Goal: Information Seeking & Learning: Understand process/instructions

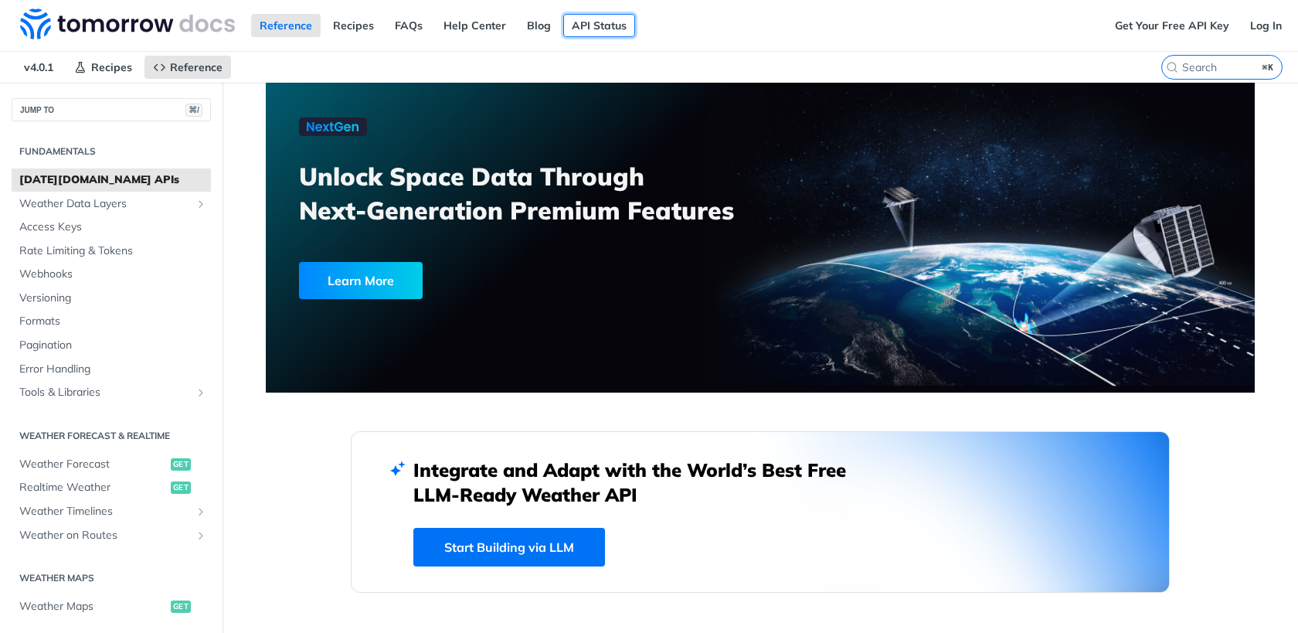
click at [598, 23] on link "API Status" at bounding box center [599, 25] width 72 height 23
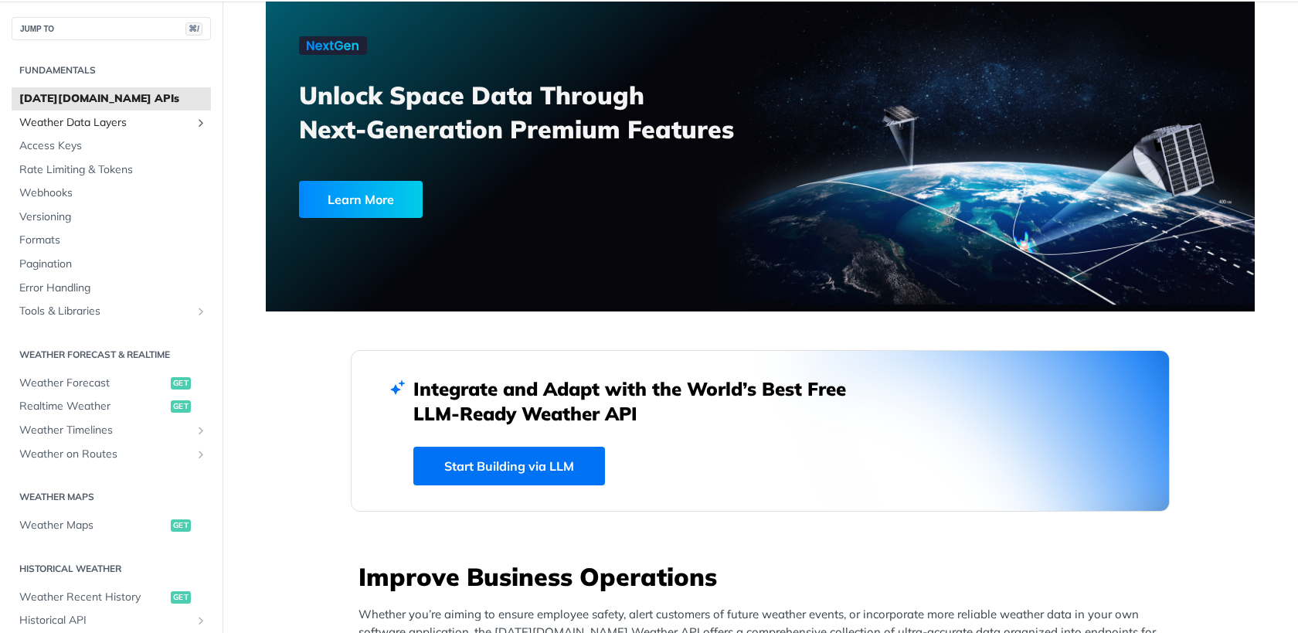
click at [162, 117] on span "Weather Data Layers" at bounding box center [104, 122] width 171 height 15
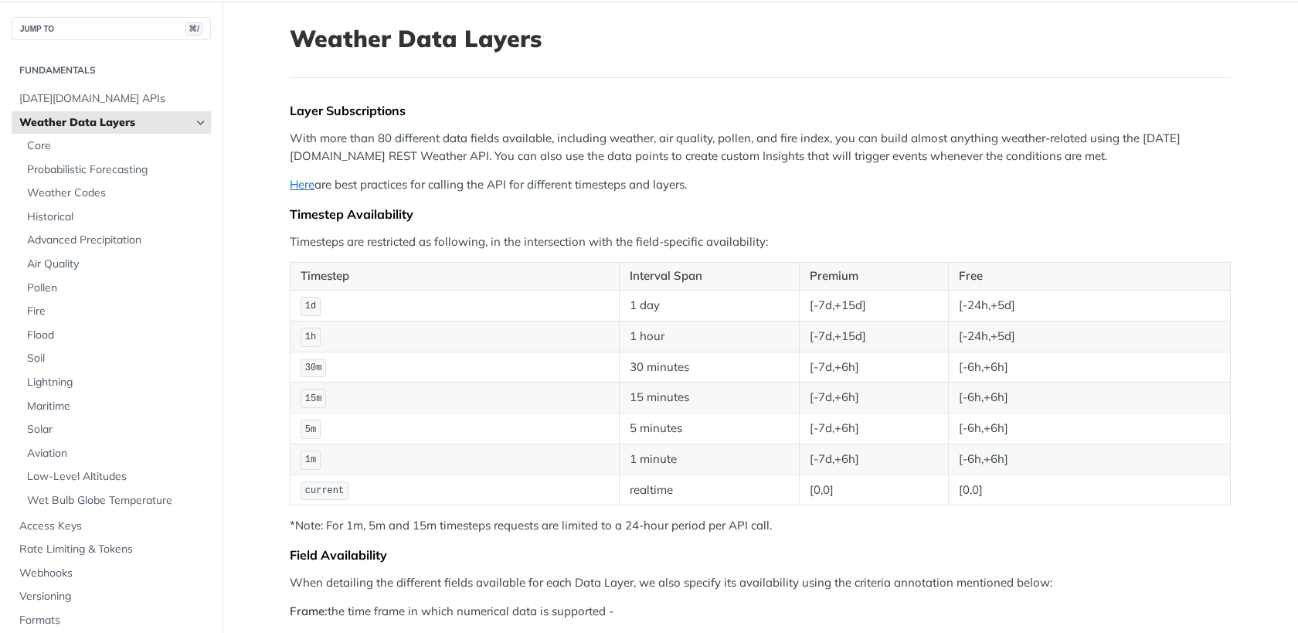
click at [154, 116] on span "Weather Data Layers" at bounding box center [104, 122] width 171 height 15
click at [161, 98] on span "[DATE][DOMAIN_NAME] APIs" at bounding box center [113, 98] width 188 height 15
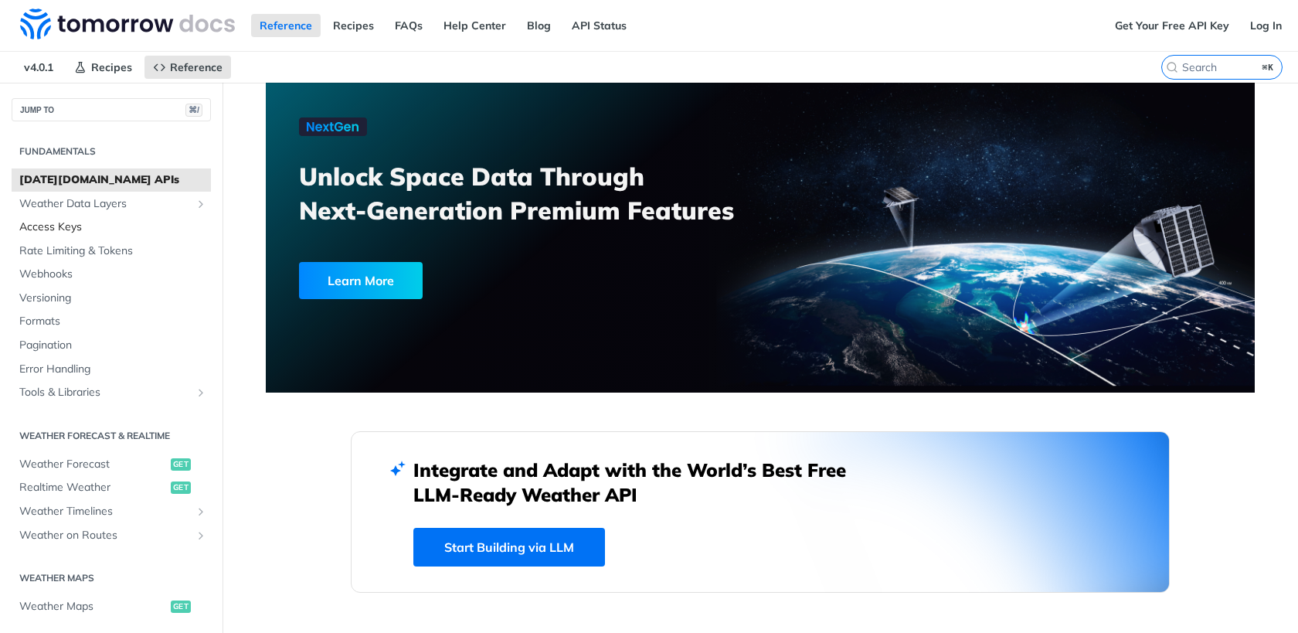
click at [80, 222] on span "Access Keys" at bounding box center [113, 226] width 188 height 15
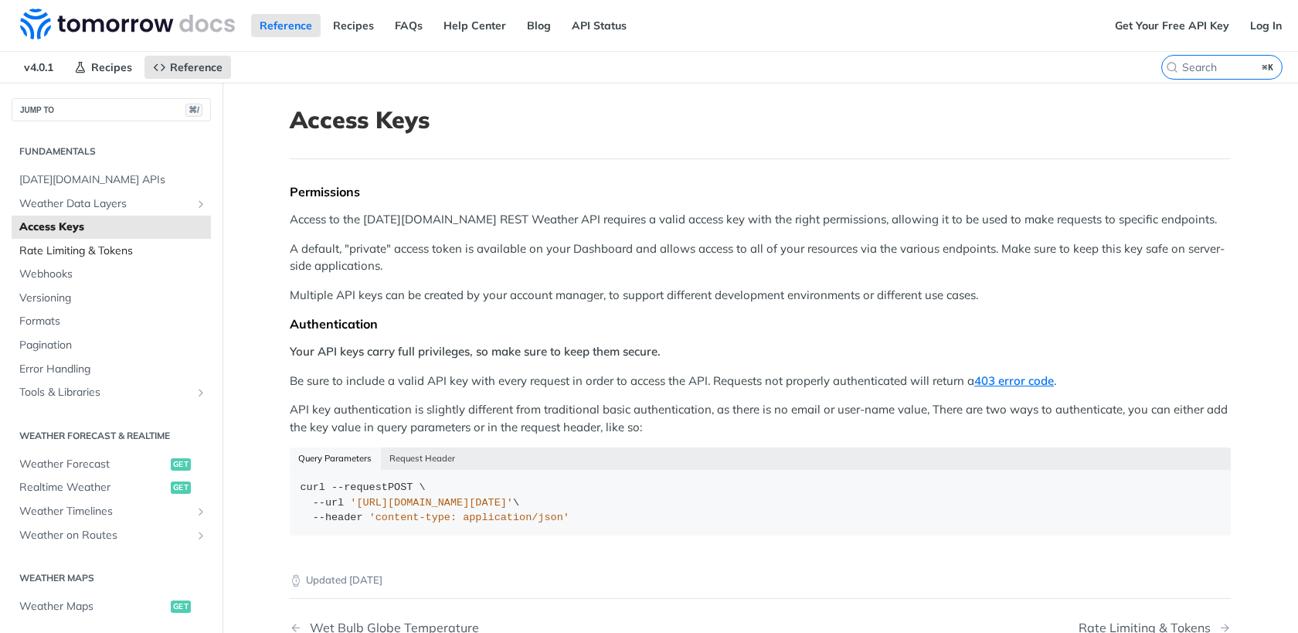
click at [66, 247] on span "Rate Limiting & Tokens" at bounding box center [113, 250] width 188 height 15
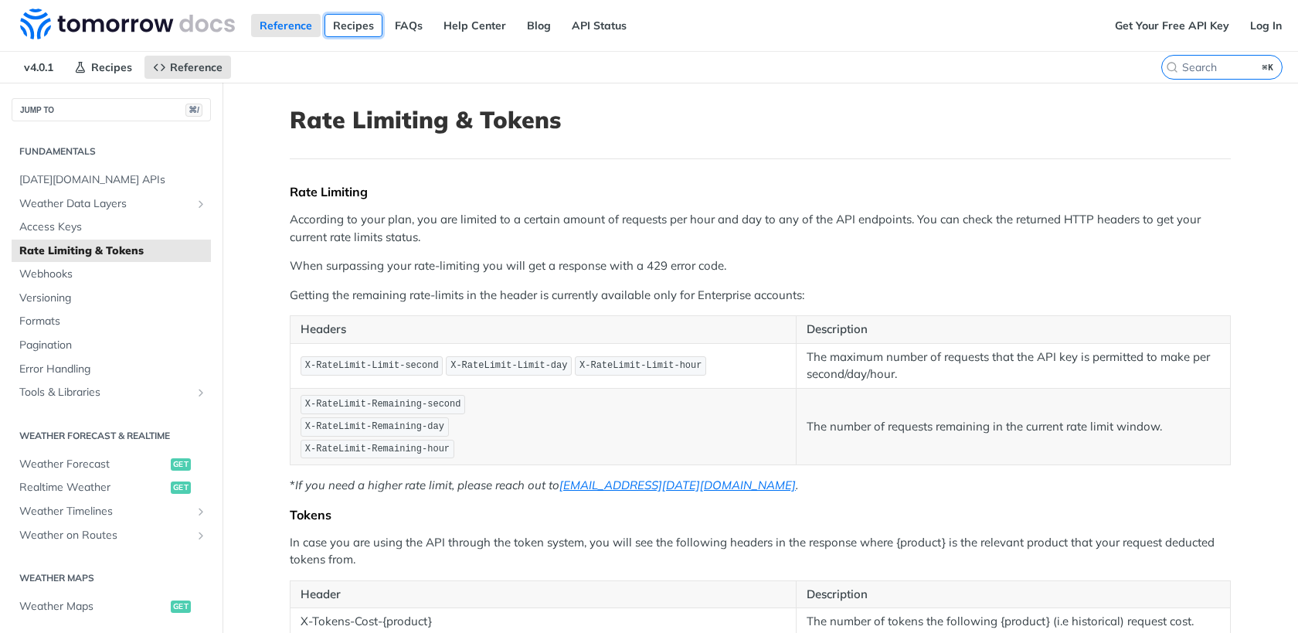
click at [354, 25] on link "Recipes" at bounding box center [353, 25] width 58 height 23
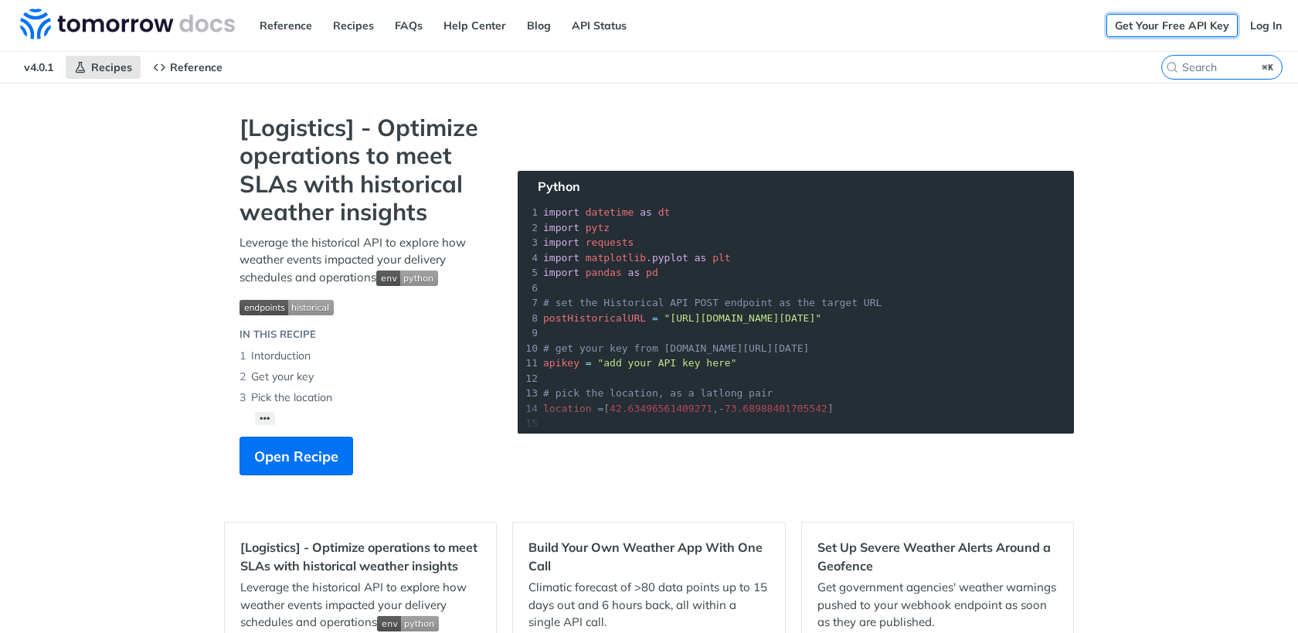
click at [1171, 28] on link "Get Your Free API Key" at bounding box center [1171, 25] width 131 height 23
click at [269, 29] on link "Reference" at bounding box center [286, 25] width 70 height 23
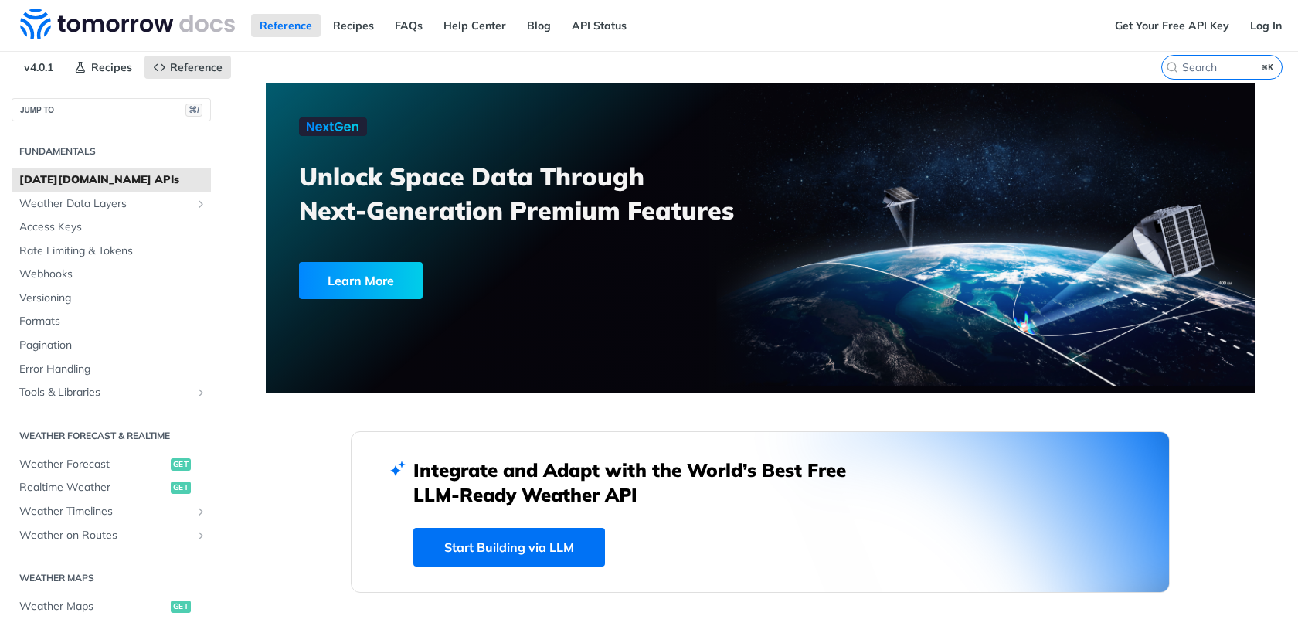
click at [114, 185] on span "[DATE][DOMAIN_NAME] APIs" at bounding box center [113, 179] width 188 height 15
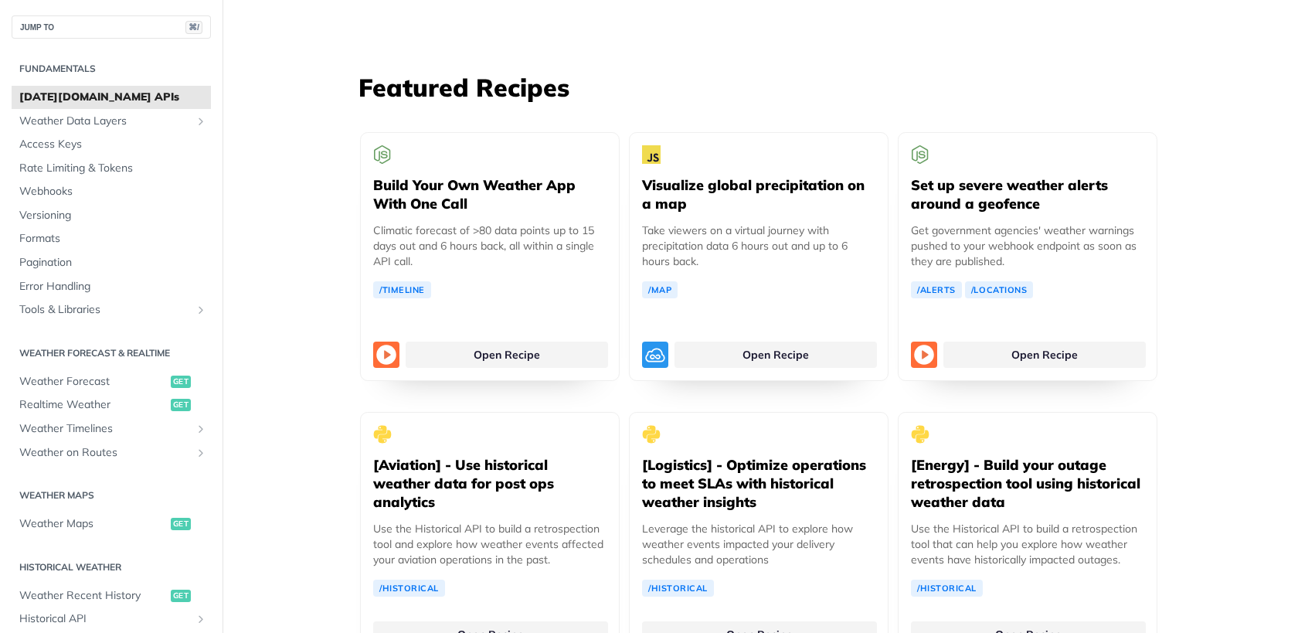
scroll to position [2822, 0]
click at [138, 379] on span "Weather Forecast" at bounding box center [93, 381] width 148 height 15
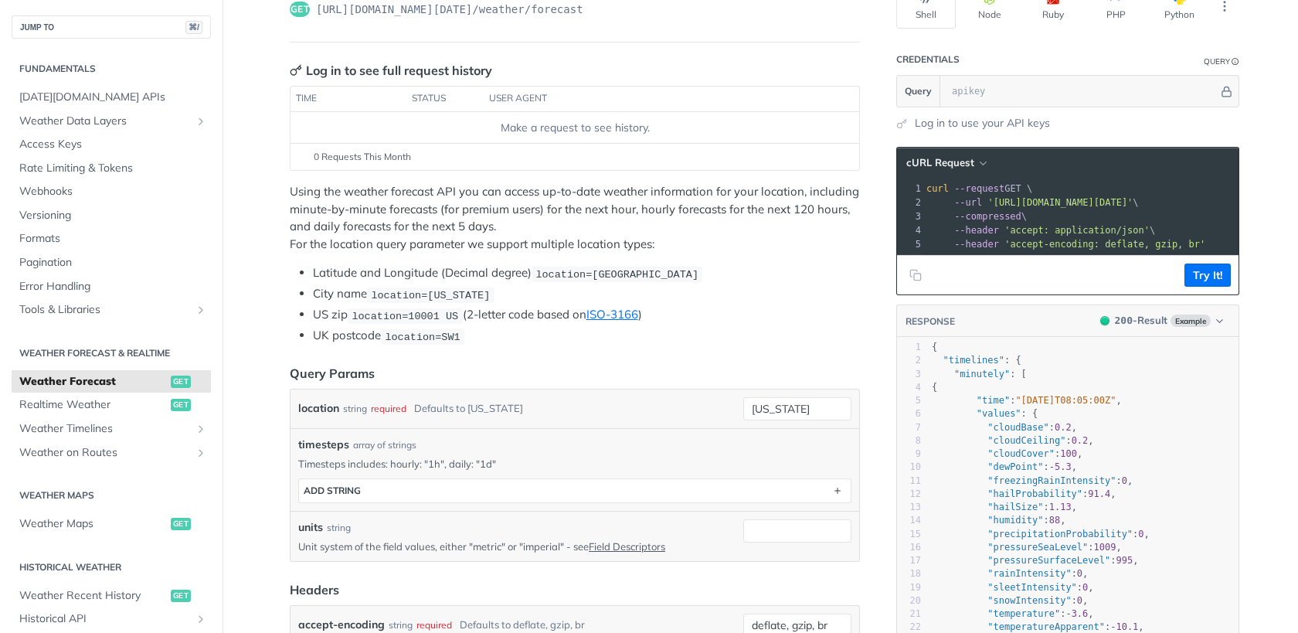
scroll to position [108, 0]
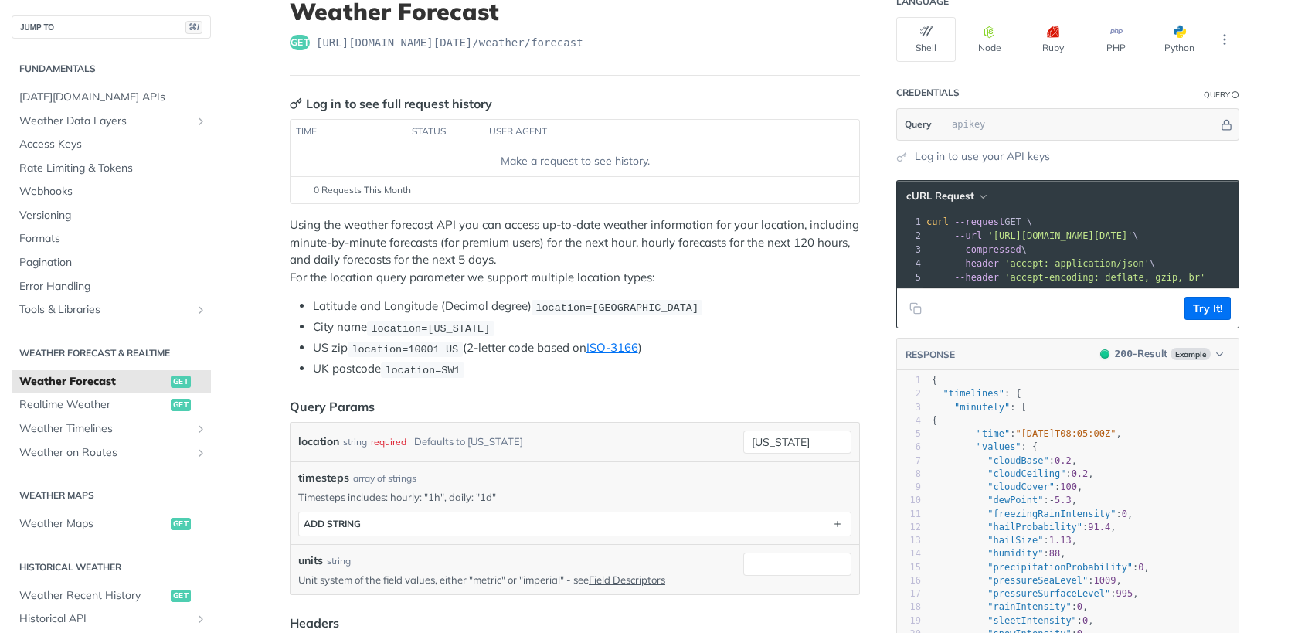
click at [1008, 311] on footer "Try It!" at bounding box center [1067, 307] width 341 height 39
click at [1067, 280] on span "'accept-encoding: deflate, gzip, br'" at bounding box center [1104, 277] width 201 height 11
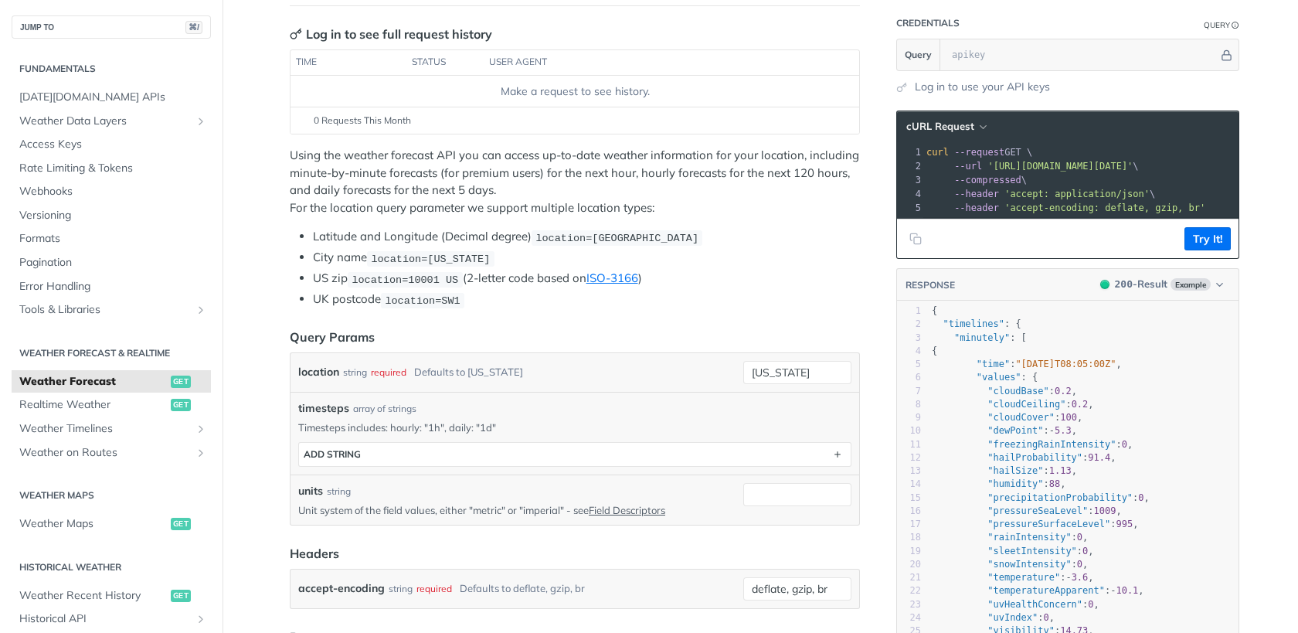
scroll to position [136, 0]
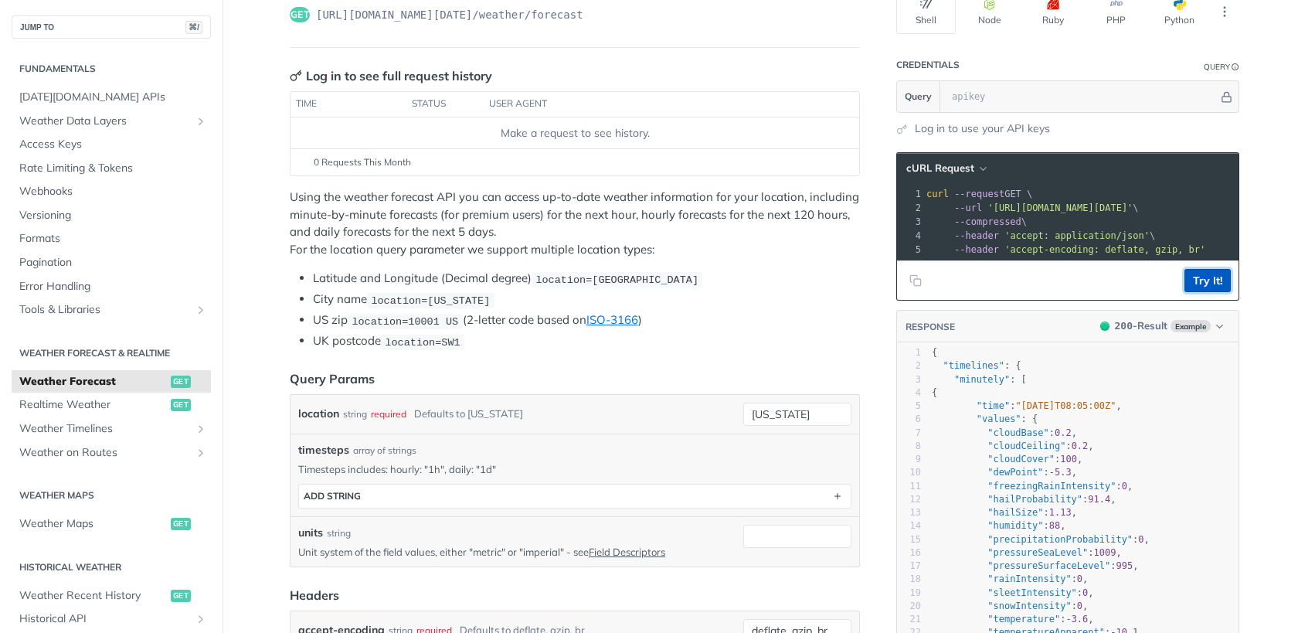
click at [1195, 284] on button "Try It!" at bounding box center [1207, 280] width 46 height 23
click at [1049, 100] on input "text" at bounding box center [1081, 96] width 274 height 31
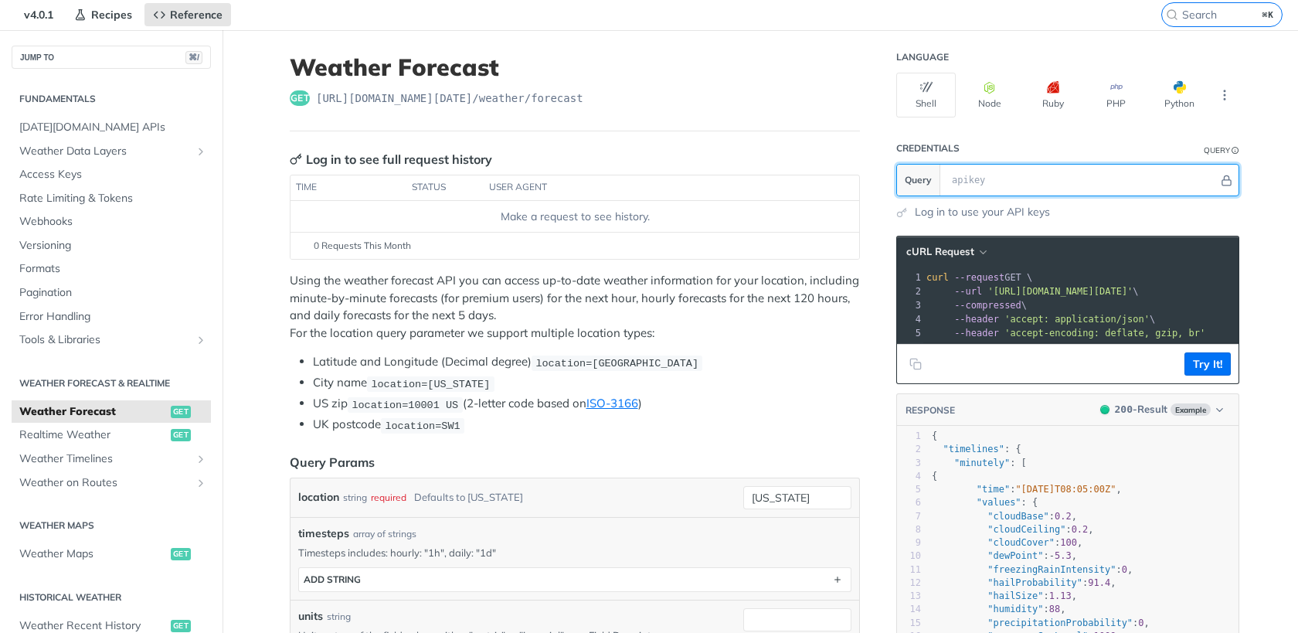
scroll to position [10, 0]
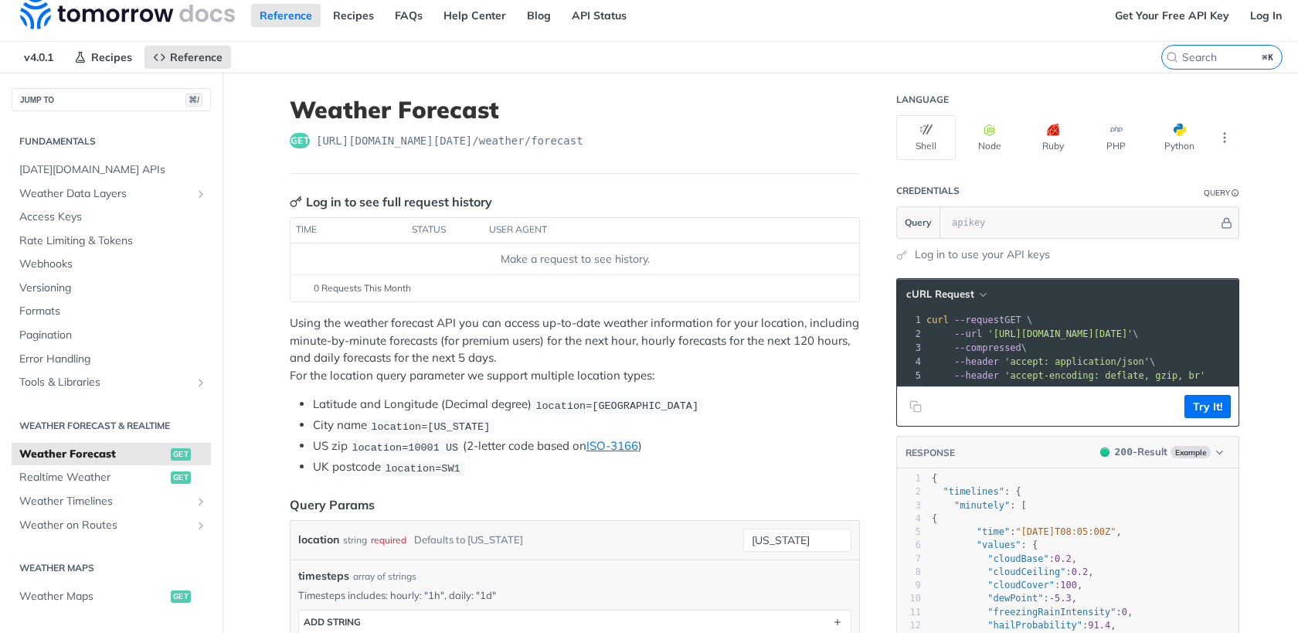
click at [986, 189] on header "Credentials Query" at bounding box center [1067, 190] width 343 height 31
click at [990, 232] on input "text" at bounding box center [1081, 222] width 274 height 31
click at [977, 145] on button "Node" at bounding box center [988, 137] width 59 height 45
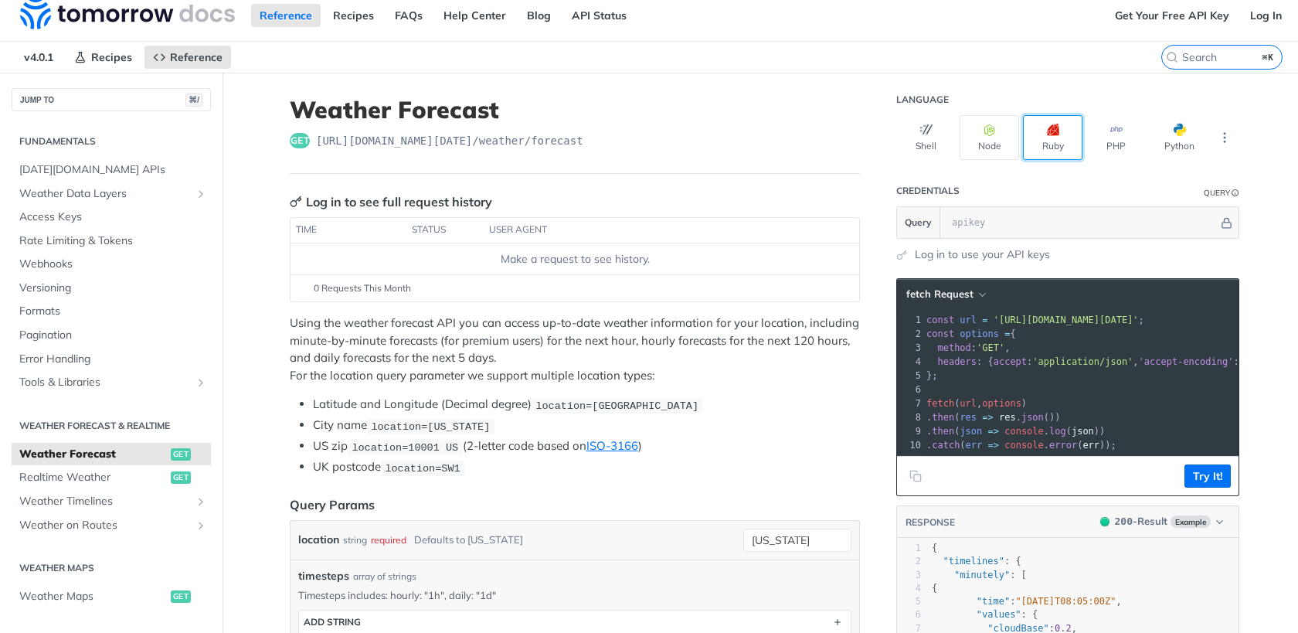
click at [1042, 134] on button "Ruby" at bounding box center [1052, 137] width 59 height 45
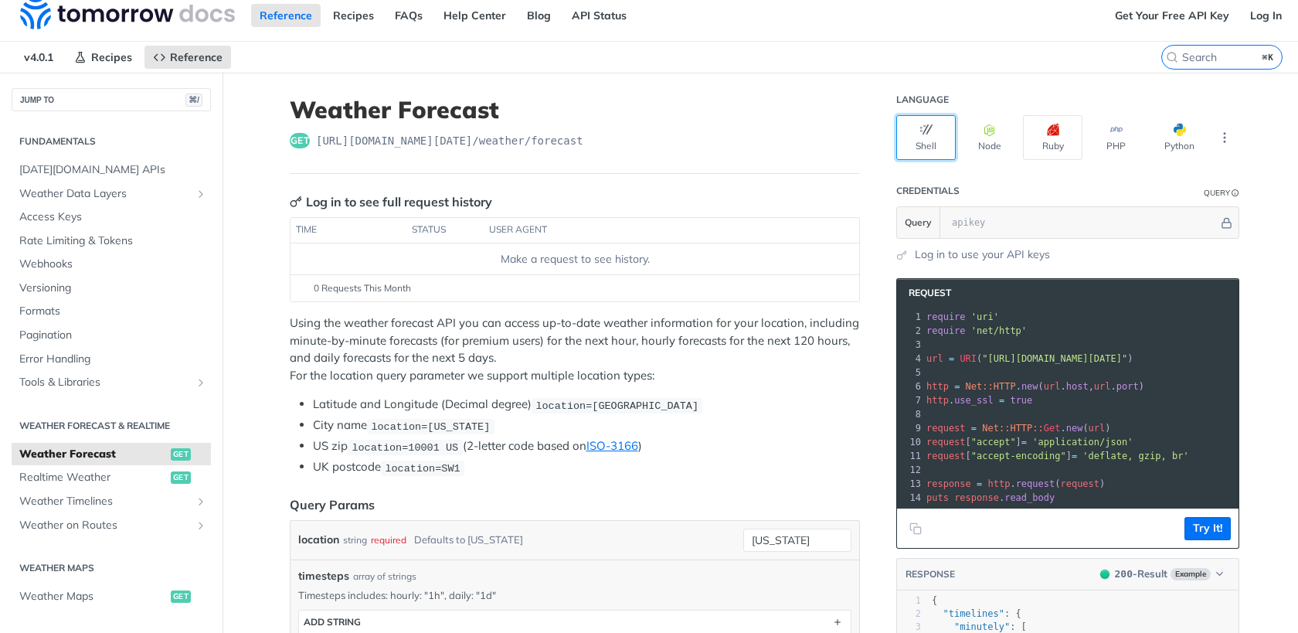
click at [920, 137] on button "Shell" at bounding box center [925, 137] width 59 height 45
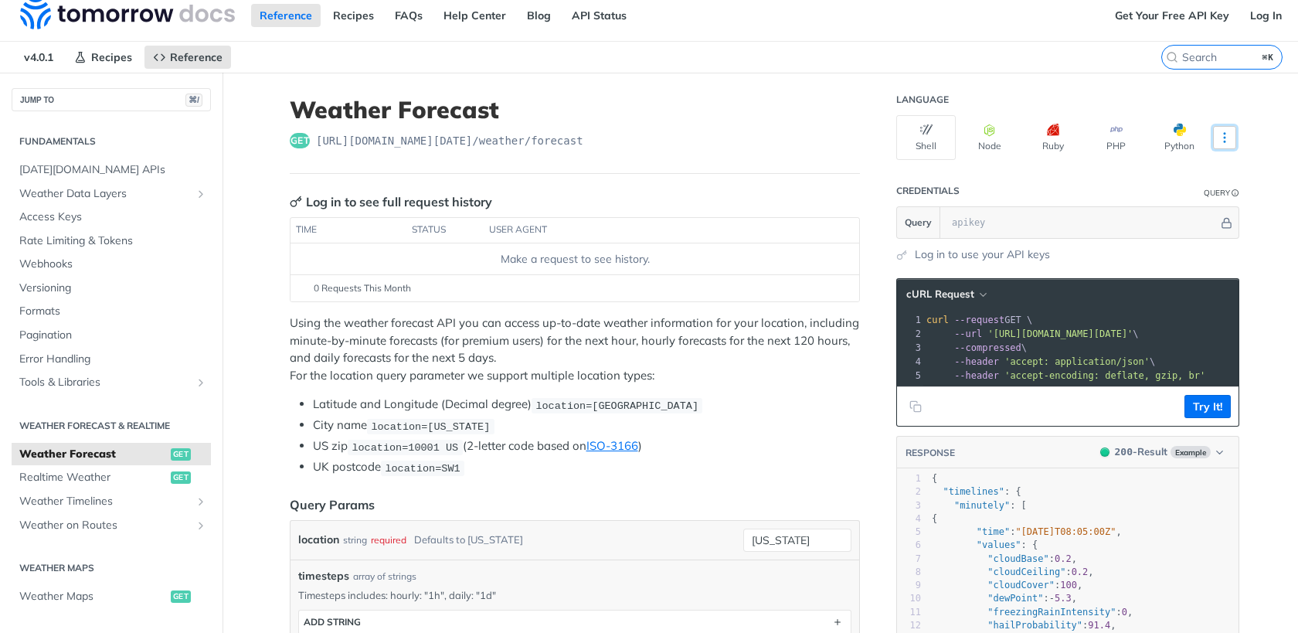
click at [1220, 135] on icon "More ellipsis" at bounding box center [1224, 138] width 14 height 14
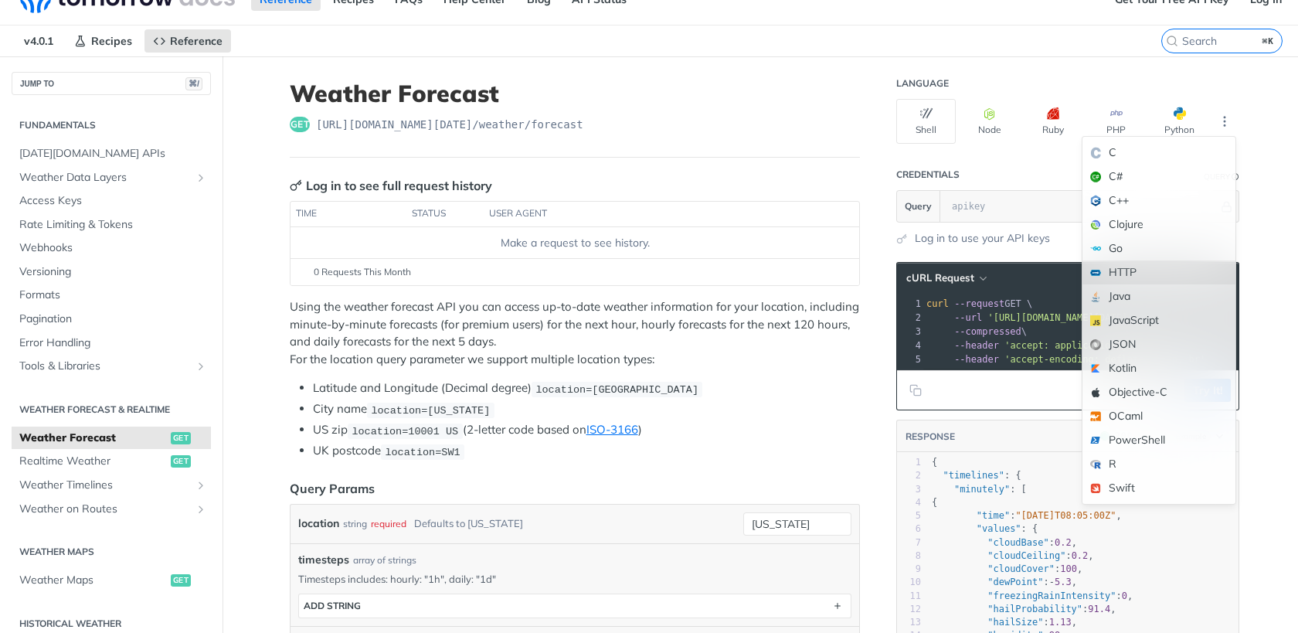
scroll to position [13, 0]
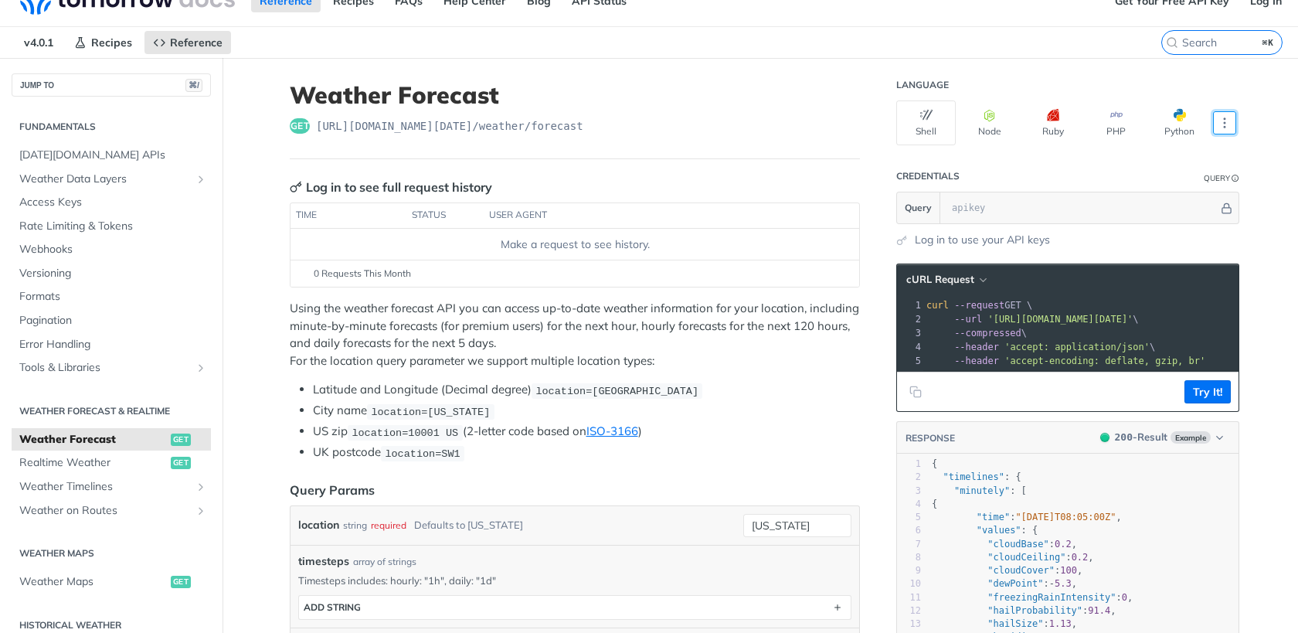
scroll to position [8, 0]
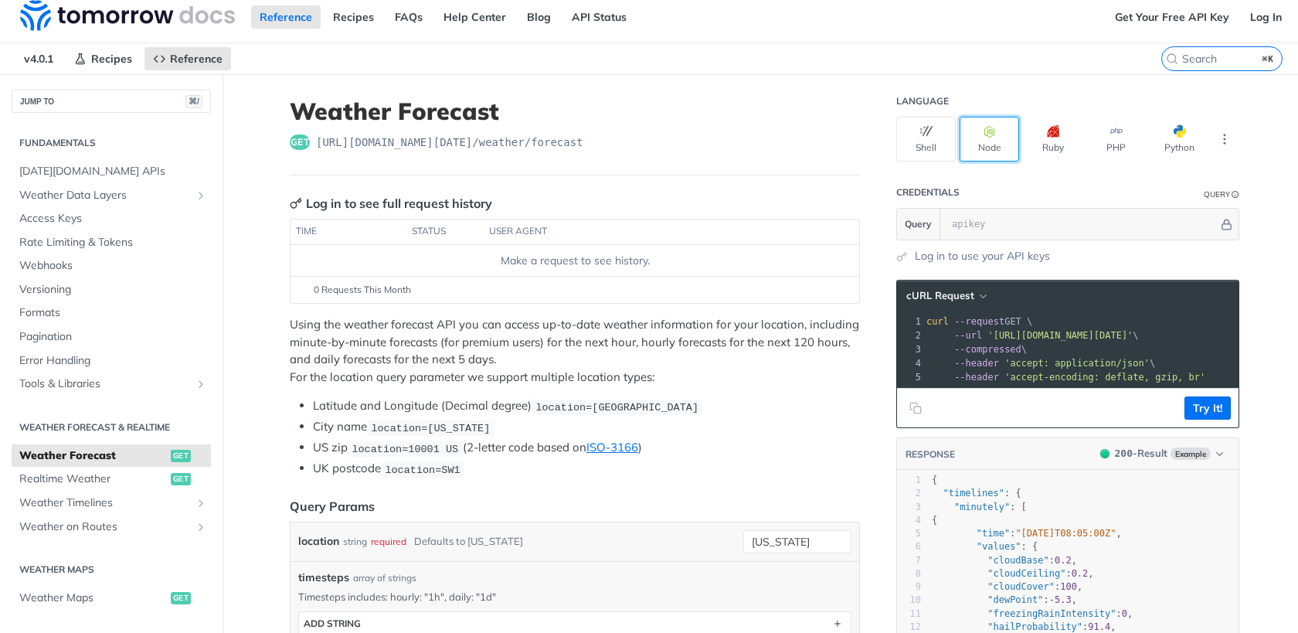
click at [975, 153] on button "Node" at bounding box center [988, 139] width 59 height 45
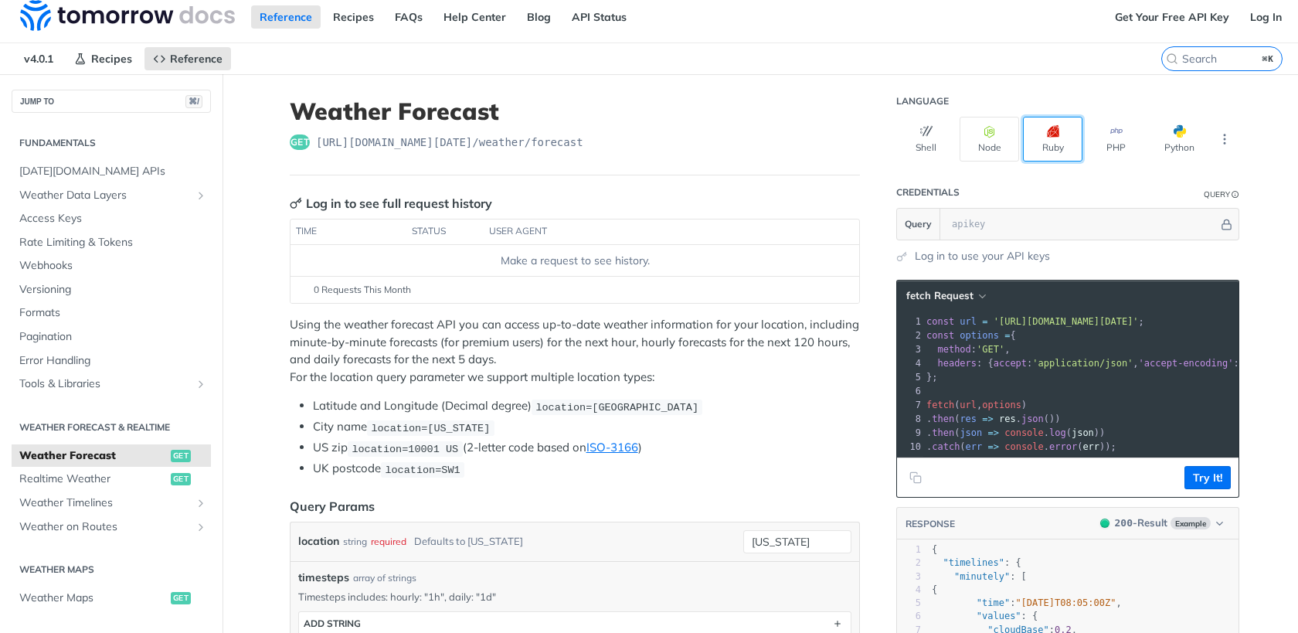
click at [1037, 153] on button "Ruby" at bounding box center [1052, 139] width 59 height 45
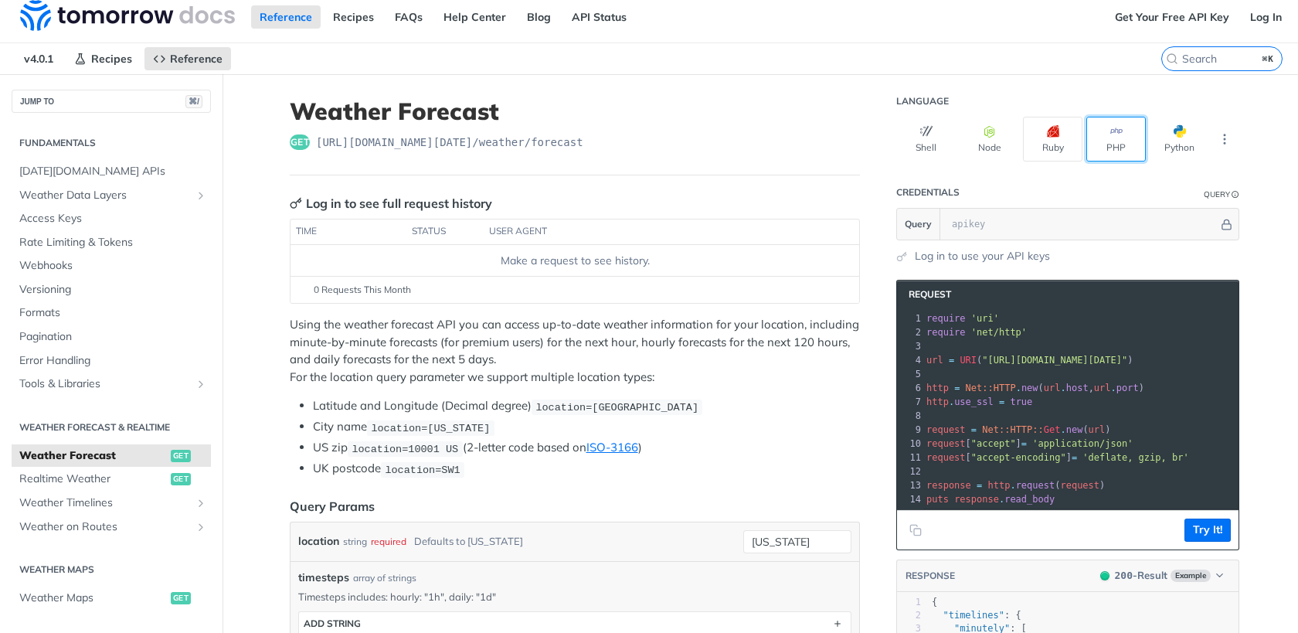
click at [1096, 146] on button "PHP" at bounding box center [1115, 139] width 59 height 45
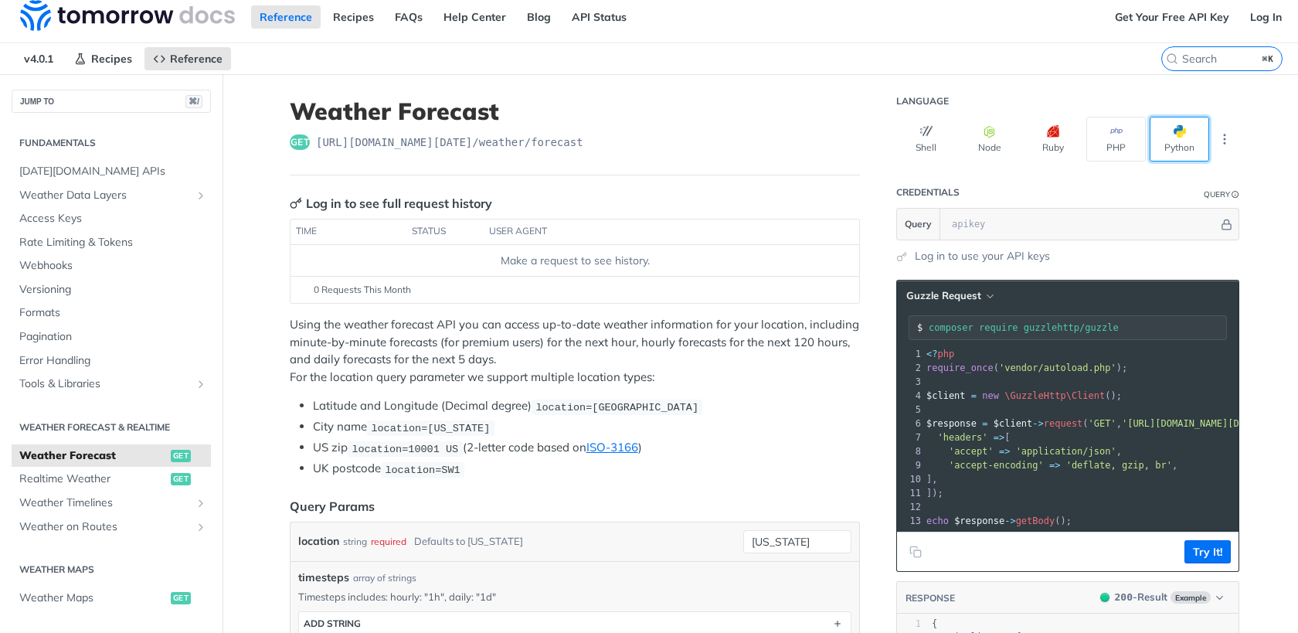
click at [1163, 149] on button "Python" at bounding box center [1178, 139] width 59 height 45
type input "python -m pip install requests"
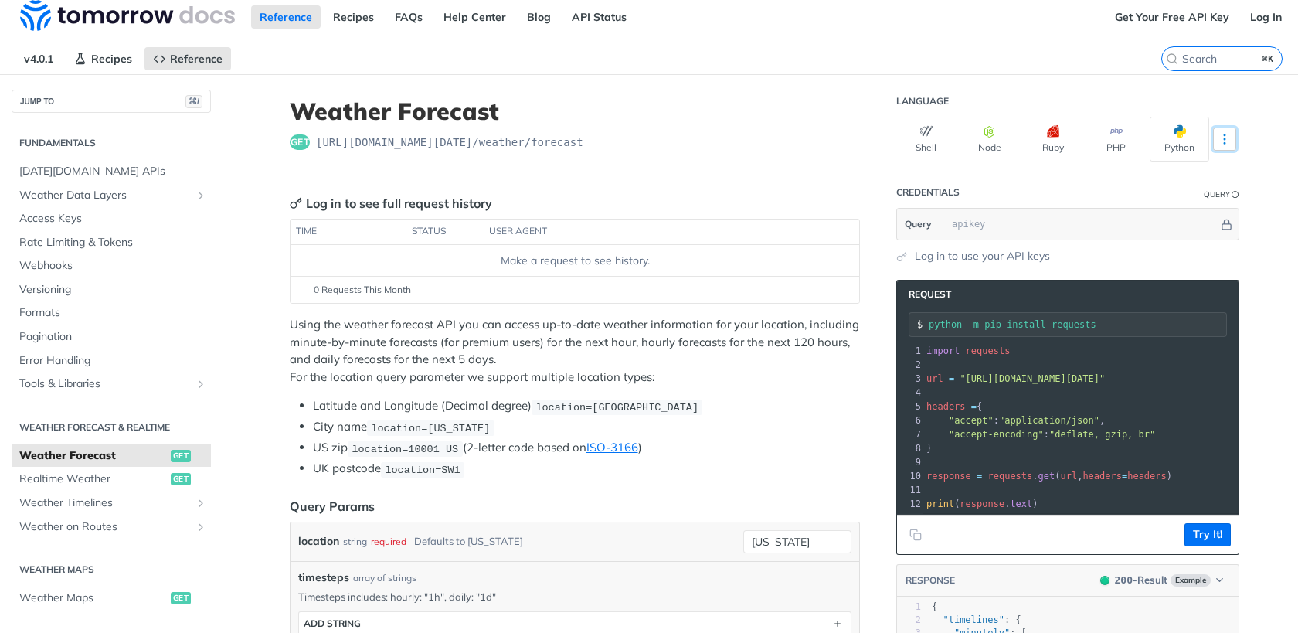
click at [1222, 142] on icon "More ellipsis" at bounding box center [1224, 139] width 14 height 14
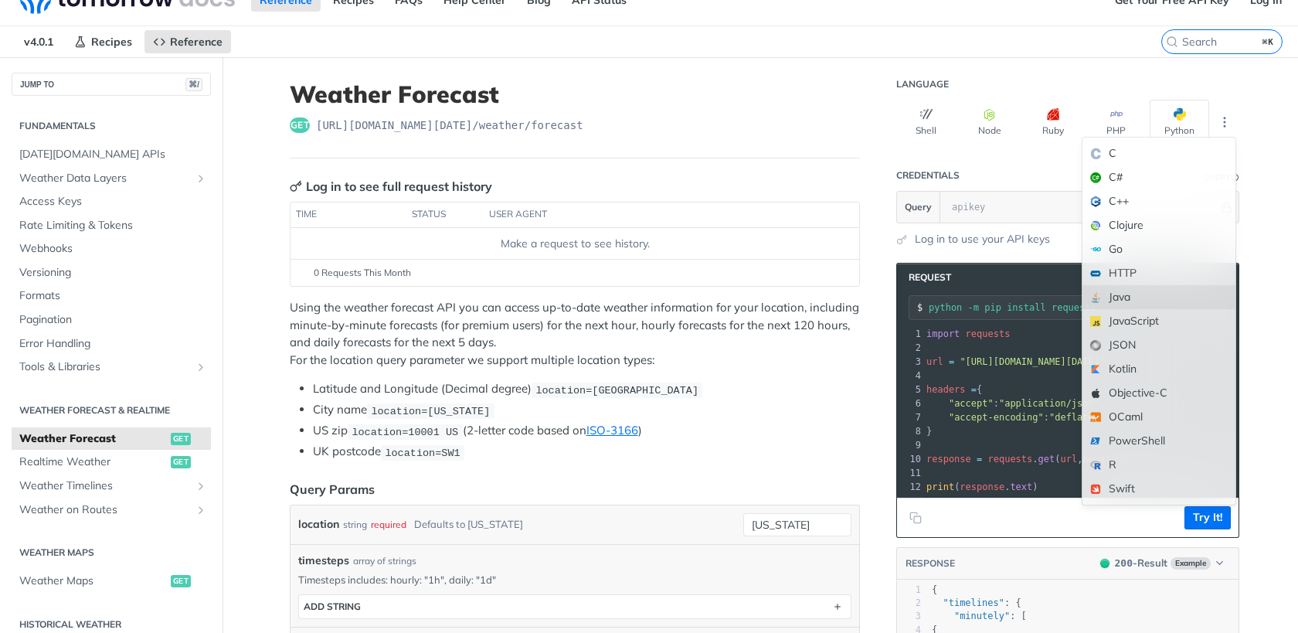
scroll to position [16, 0]
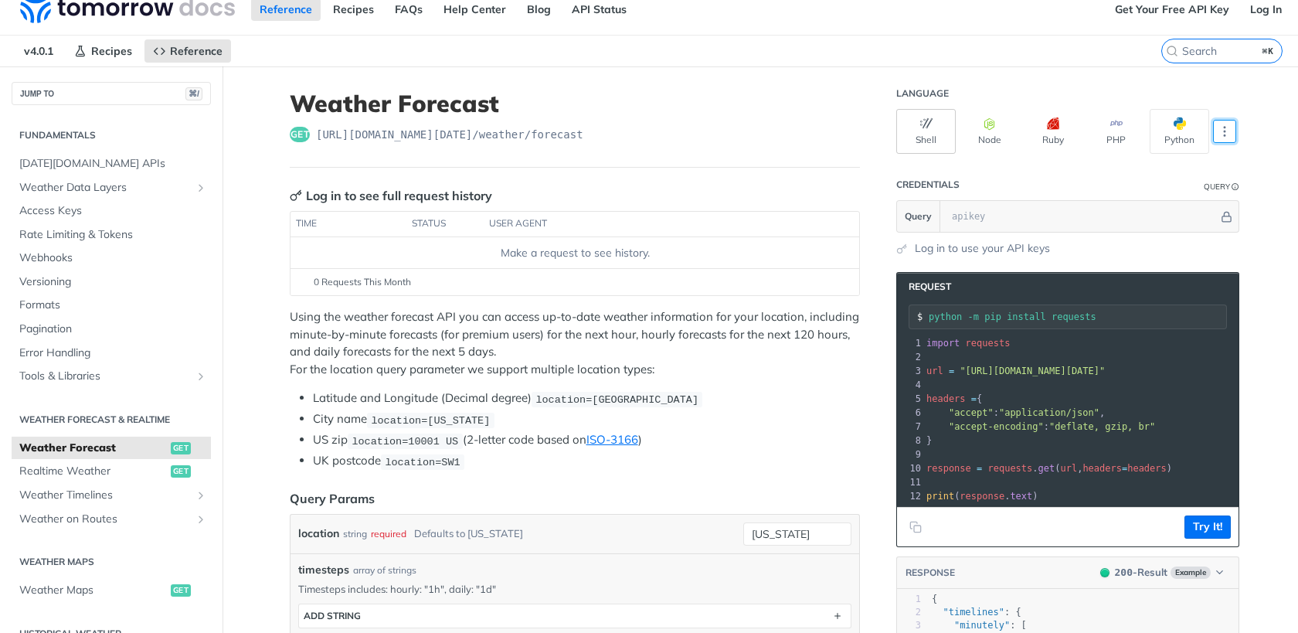
click at [937, 132] on button "Shell" at bounding box center [925, 131] width 59 height 45
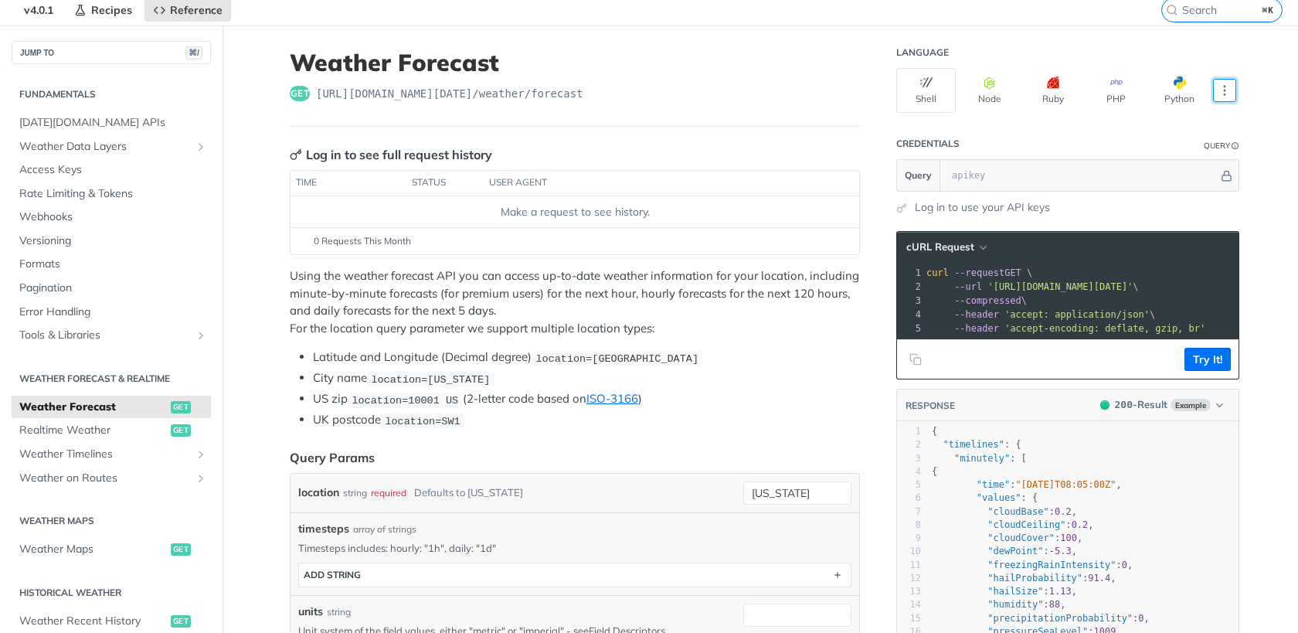
scroll to position [0, 0]
